Goal: Find contact information: Find contact information

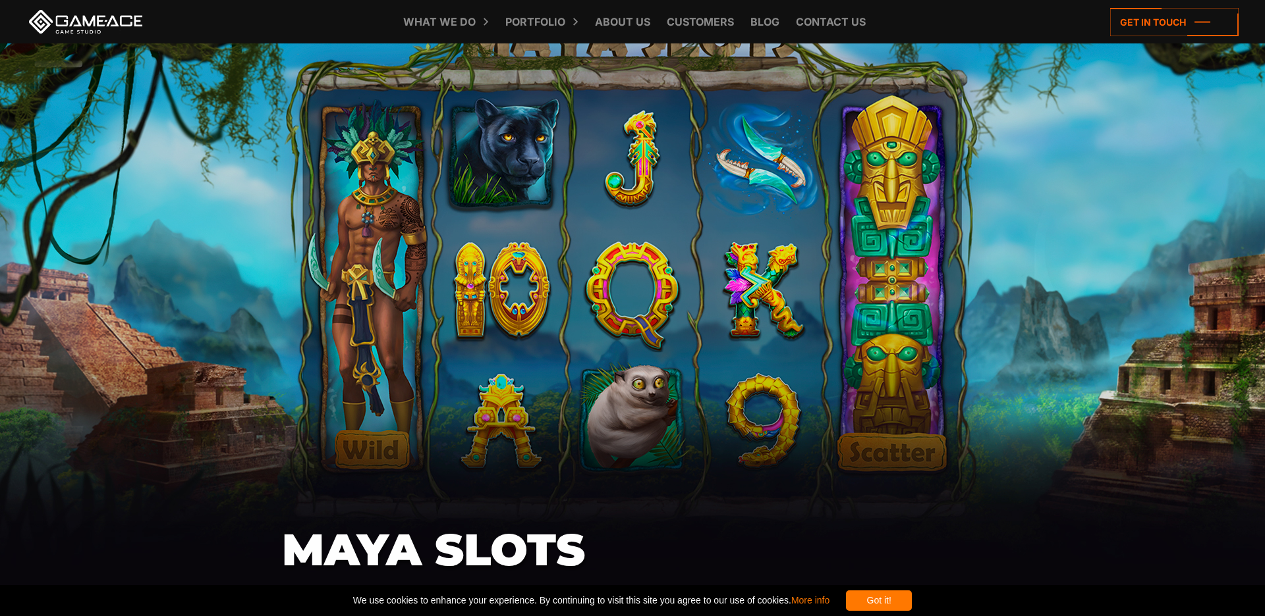
click at [912, 608] on div "Got it!" at bounding box center [879, 601] width 66 height 20
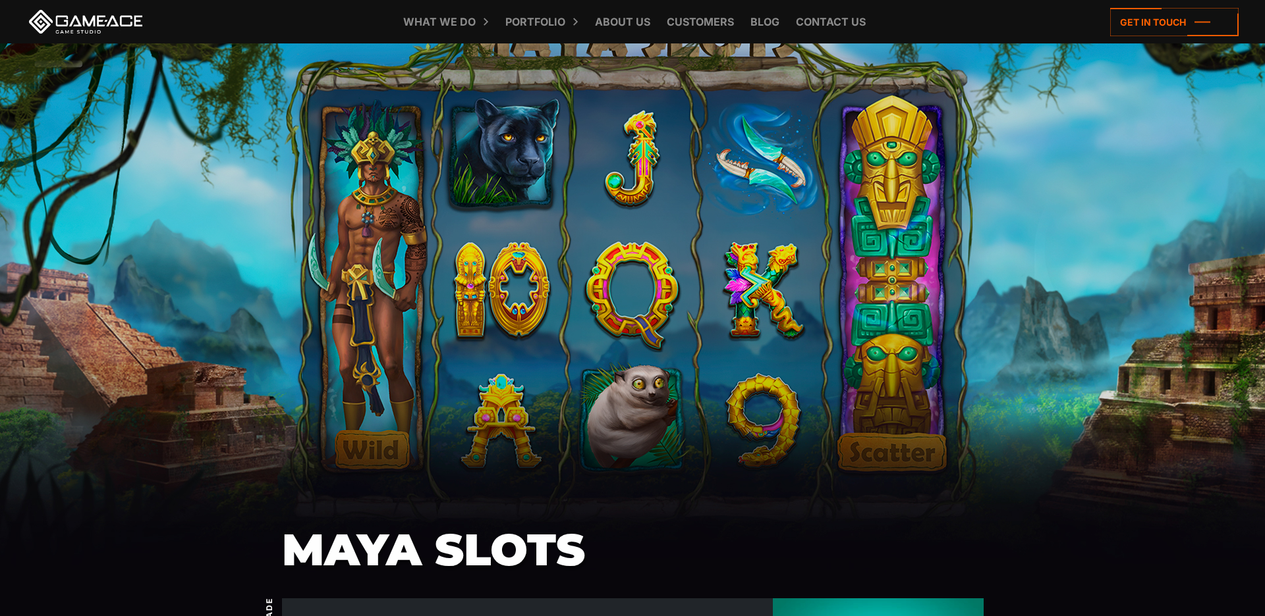
click at [930, 480] on div "Maya Slots" at bounding box center [632, 296] width 1265 height 506
click at [1139, 16] on icon at bounding box center [1174, 22] width 128 height 28
